Goal: Task Accomplishment & Management: Use online tool/utility

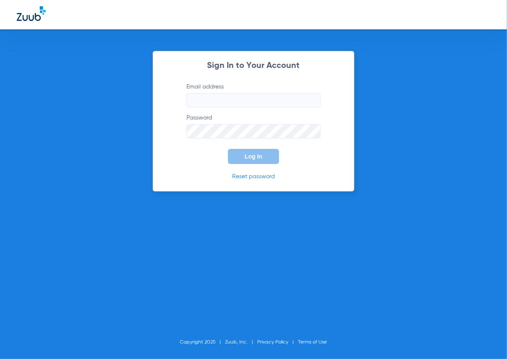
type input "[PERSON_NAME][EMAIL_ADDRESS][DOMAIN_NAME]"
click at [257, 160] on button "Log In" at bounding box center [253, 156] width 51 height 15
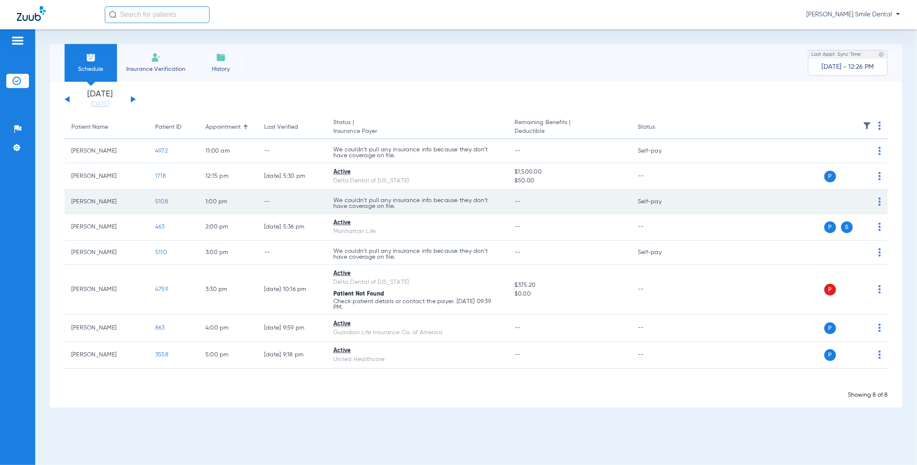
click at [159, 203] on span "5108" at bounding box center [161, 202] width 13 height 6
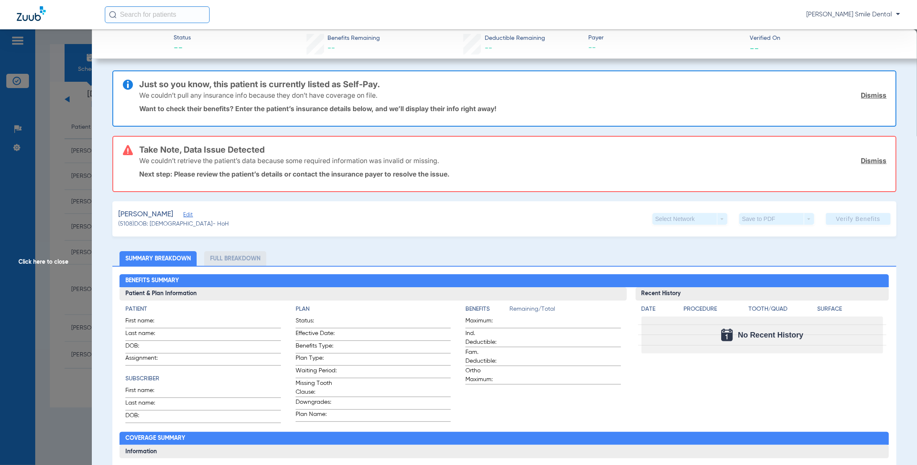
click at [191, 213] on span "Edit" at bounding box center [187, 216] width 8 height 8
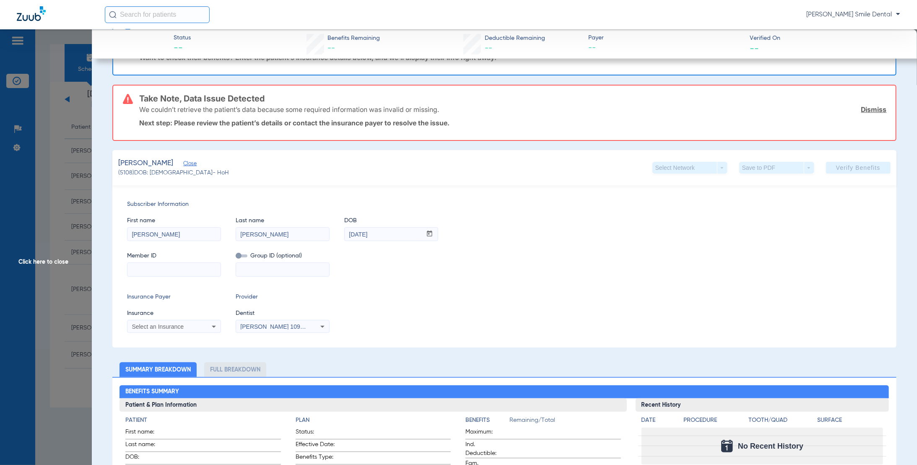
scroll to position [84, 0]
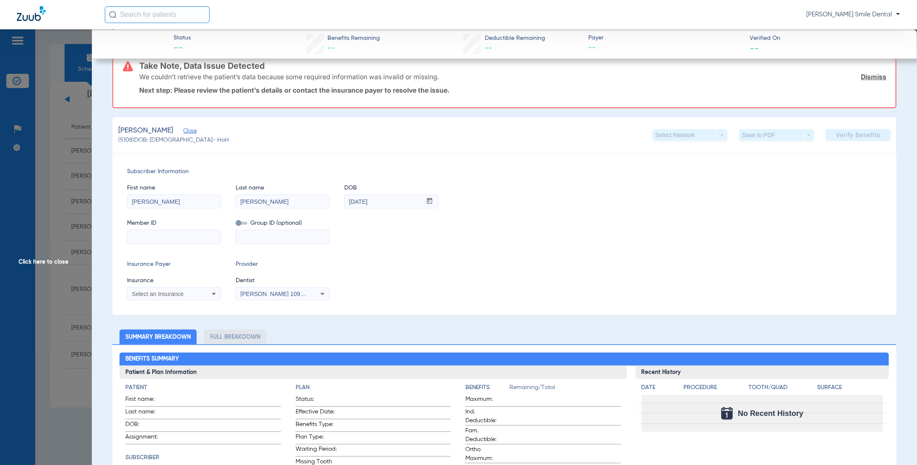
click at [215, 291] on icon at bounding box center [214, 294] width 10 height 10
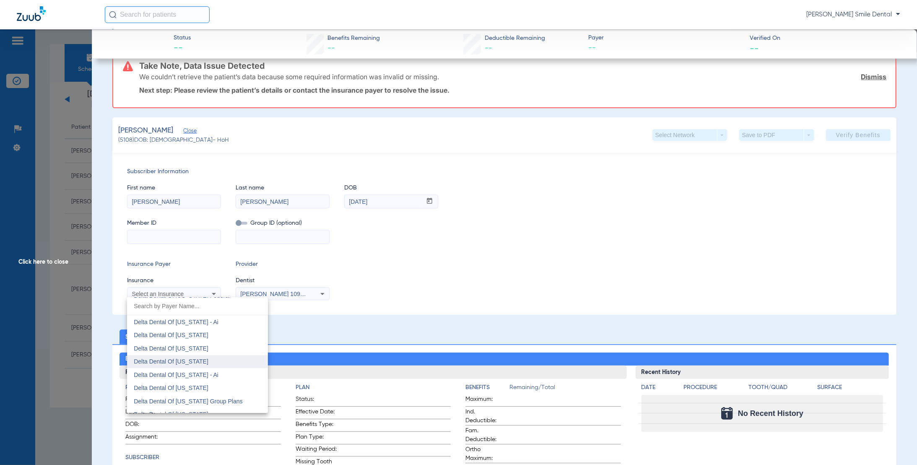
scroll to position [1719, 0]
click at [187, 358] on mat-option "Delta Dental Of [US_STATE]" at bounding box center [197, 385] width 141 height 13
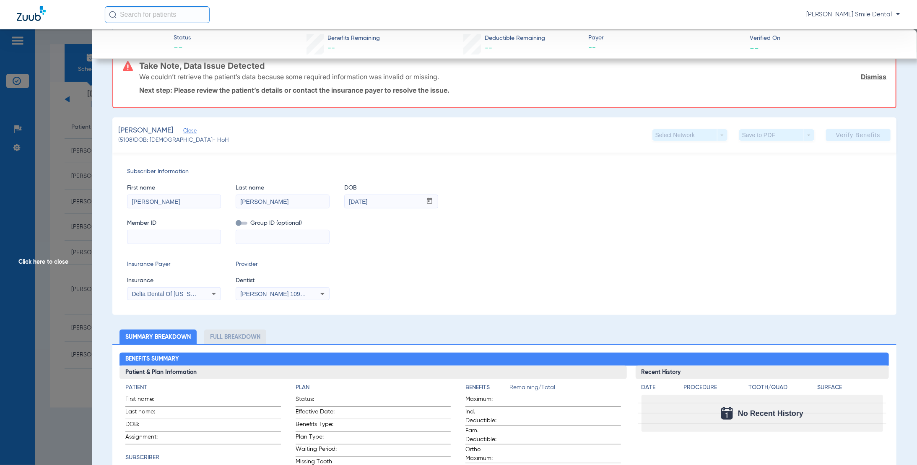
click at [180, 233] on input at bounding box center [173, 236] width 93 height 13
click at [152, 239] on input at bounding box center [173, 236] width 93 height 13
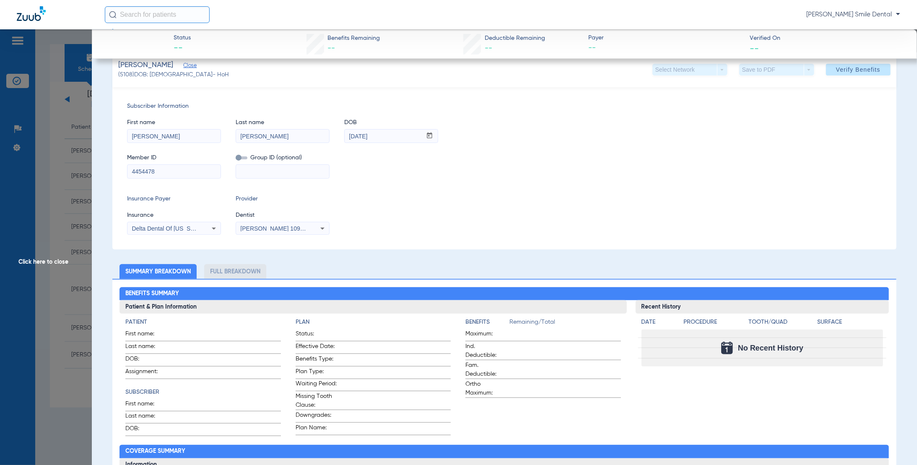
type input "4454478"
click at [266, 230] on span "[PERSON_NAME] 1093759672" at bounding box center [281, 228] width 83 height 7
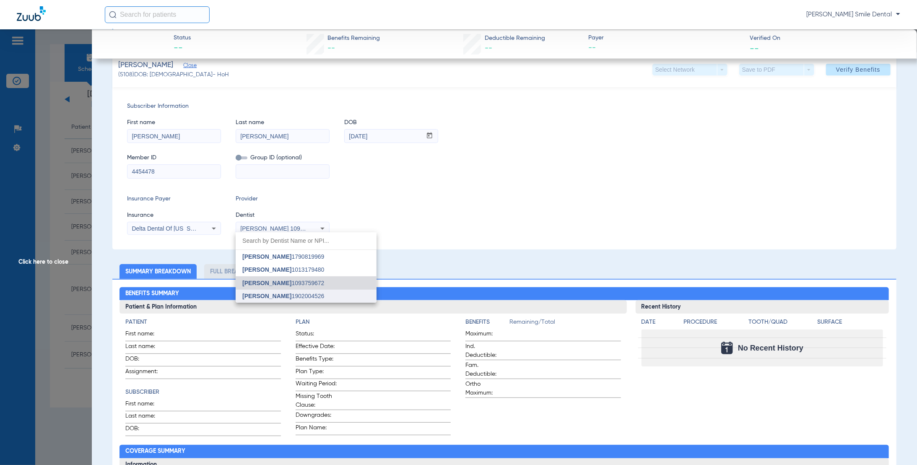
click at [291, 295] on span "[PERSON_NAME]" at bounding box center [266, 296] width 49 height 7
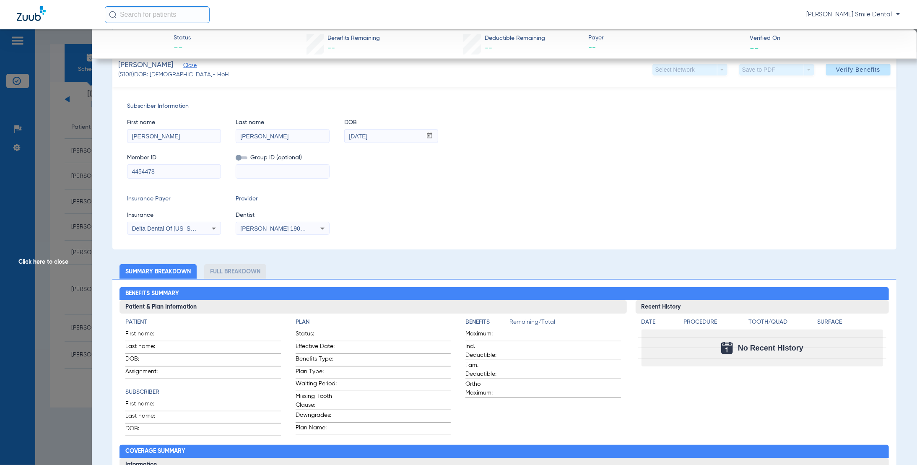
click at [278, 171] on input at bounding box center [282, 171] width 93 height 13
click at [507, 73] on span at bounding box center [858, 70] width 65 height 20
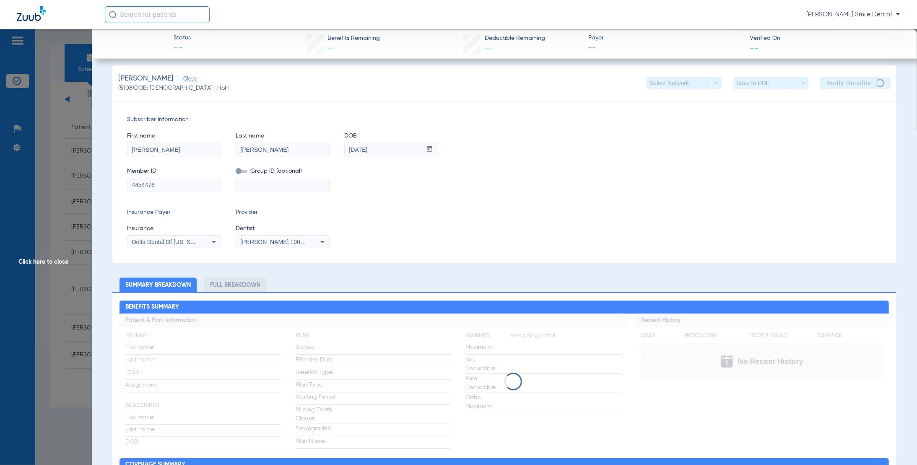
scroll to position [0, 0]
